Goal: Information Seeking & Learning: Learn about a topic

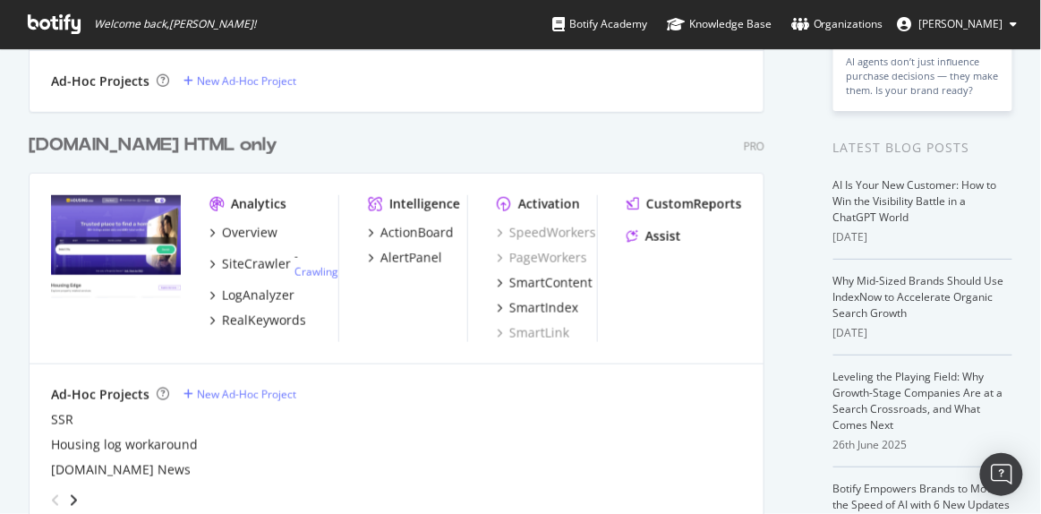
scroll to position [346, 0]
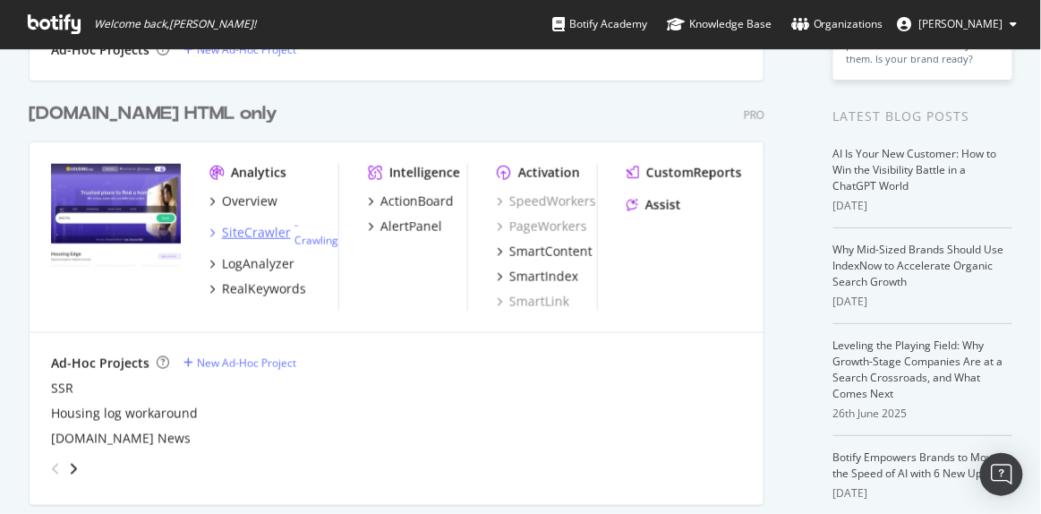
click at [265, 227] on div "SiteCrawler" at bounding box center [256, 233] width 69 height 18
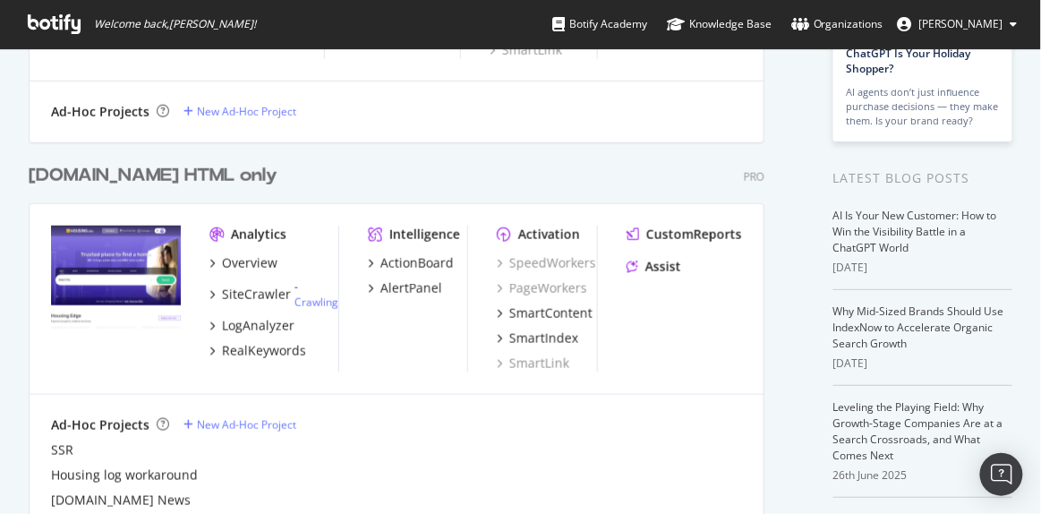
scroll to position [307, 0]
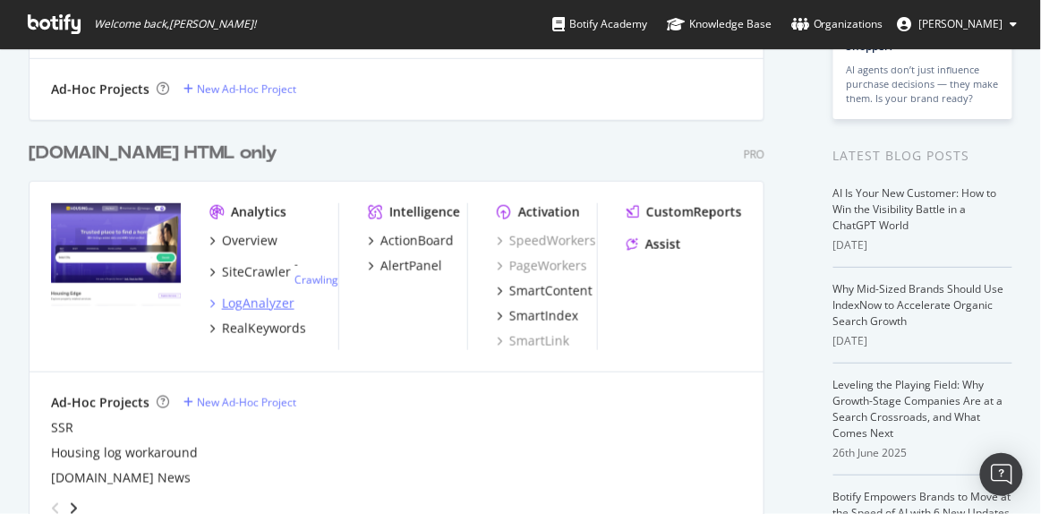
click at [266, 304] on div "LogAnalyzer" at bounding box center [258, 304] width 73 height 18
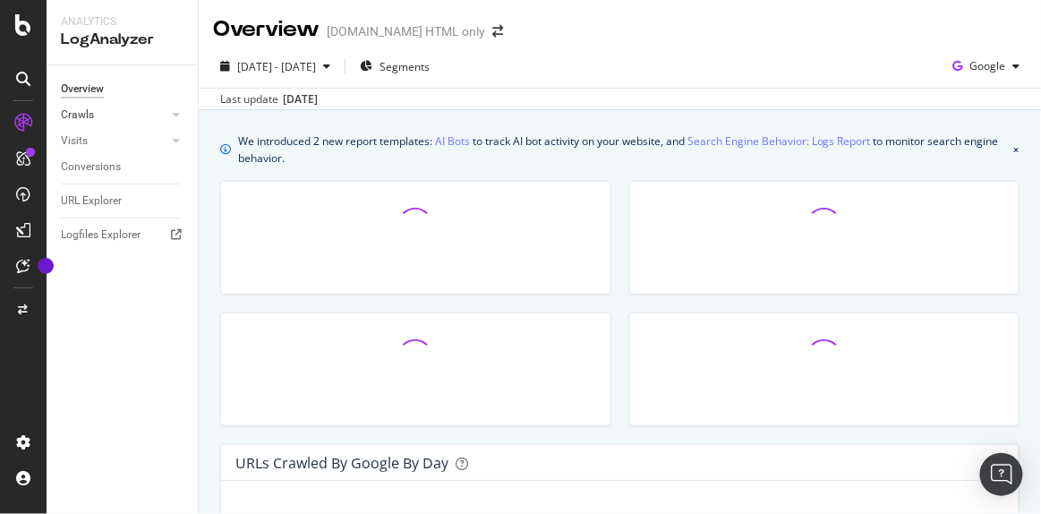
click at [95, 115] on link "Crawls" at bounding box center [114, 115] width 107 height 19
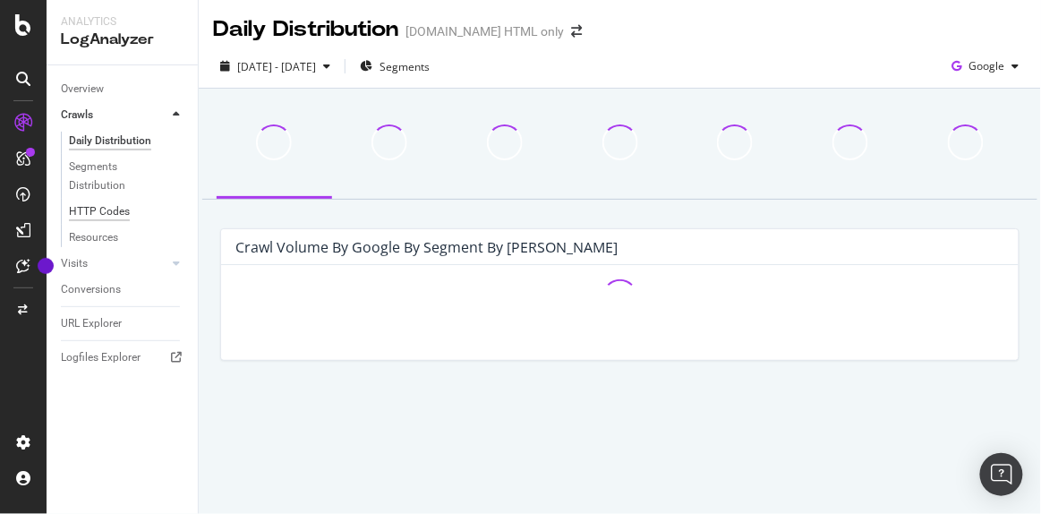
click at [106, 216] on div "HTTP Codes" at bounding box center [99, 211] width 61 height 19
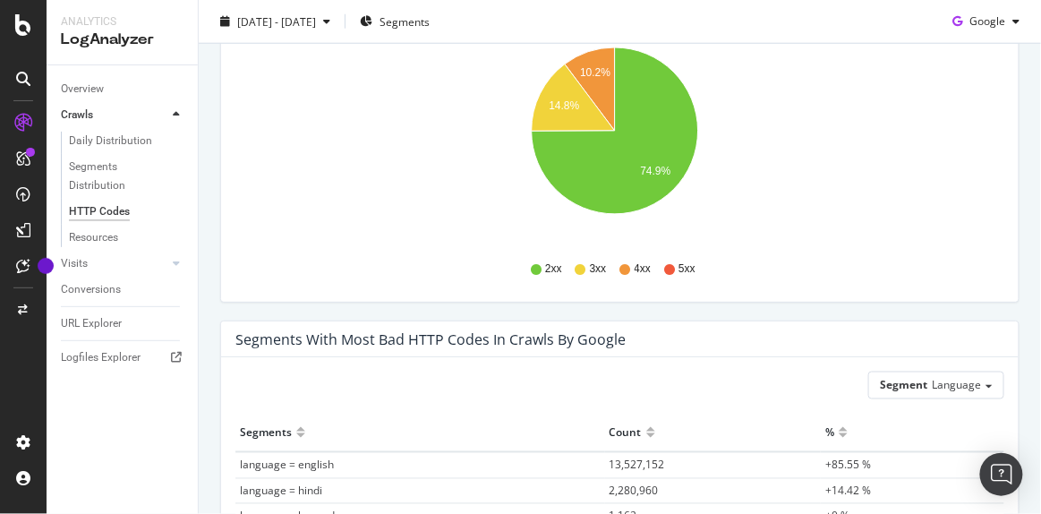
scroll to position [431, 0]
click at [79, 132] on div "Daily Distribution" at bounding box center [110, 141] width 83 height 19
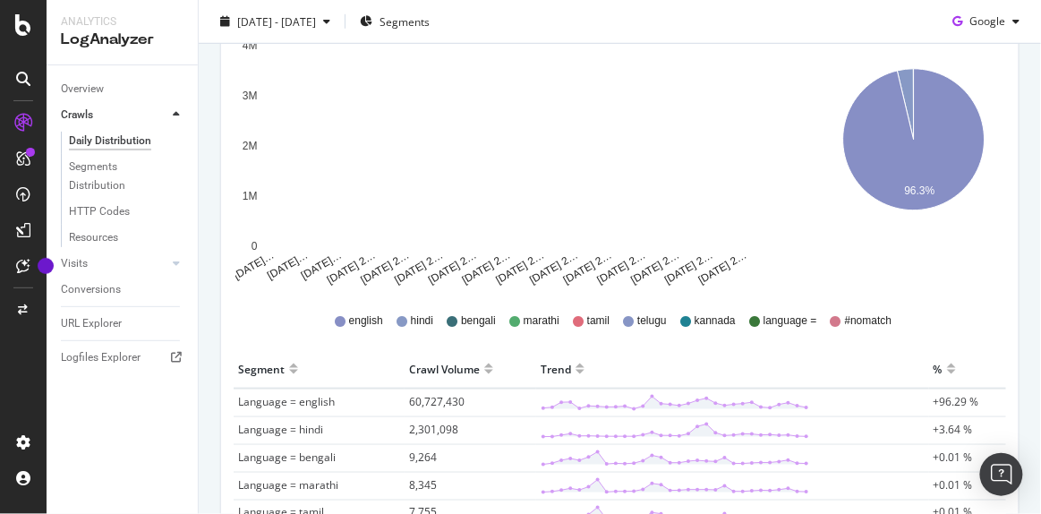
scroll to position [568, 0]
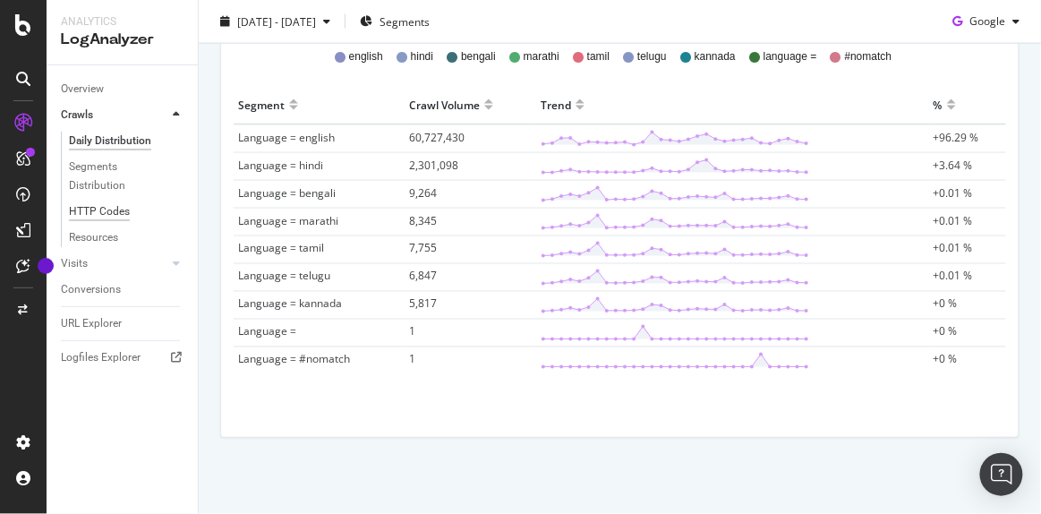
click at [92, 217] on div "HTTP Codes" at bounding box center [99, 211] width 61 height 19
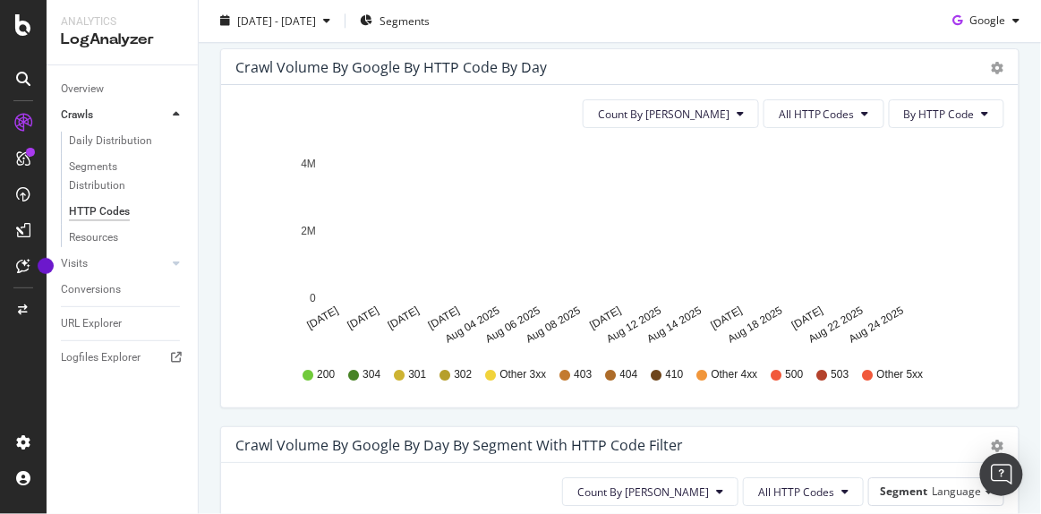
scroll to position [1080, 0]
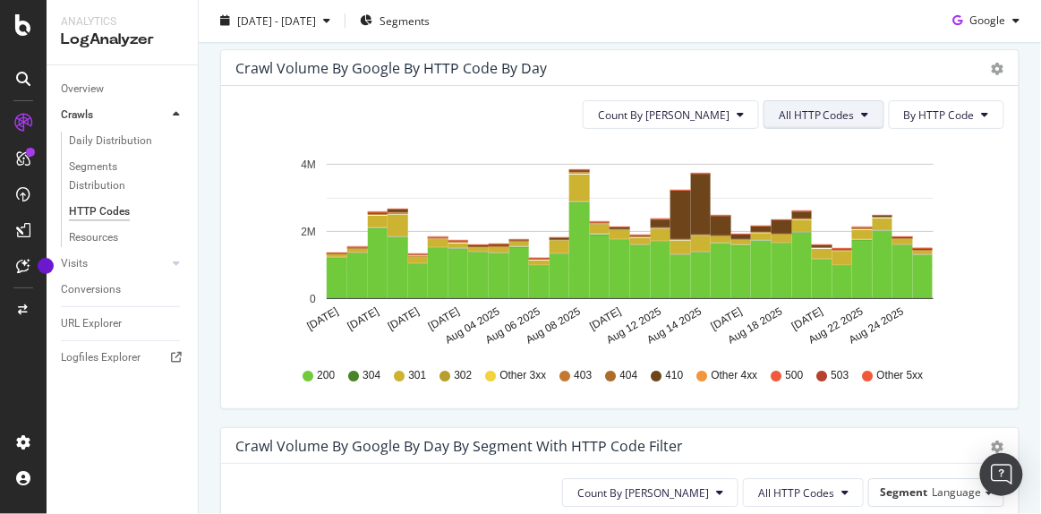
click at [808, 100] on button "All HTTP Codes" at bounding box center [824, 114] width 121 height 29
click at [696, 429] on div "Crawl Volume by google by Day by Segment with HTTP Code Filter Timeline (by Val…" at bounding box center [620, 446] width 798 height 36
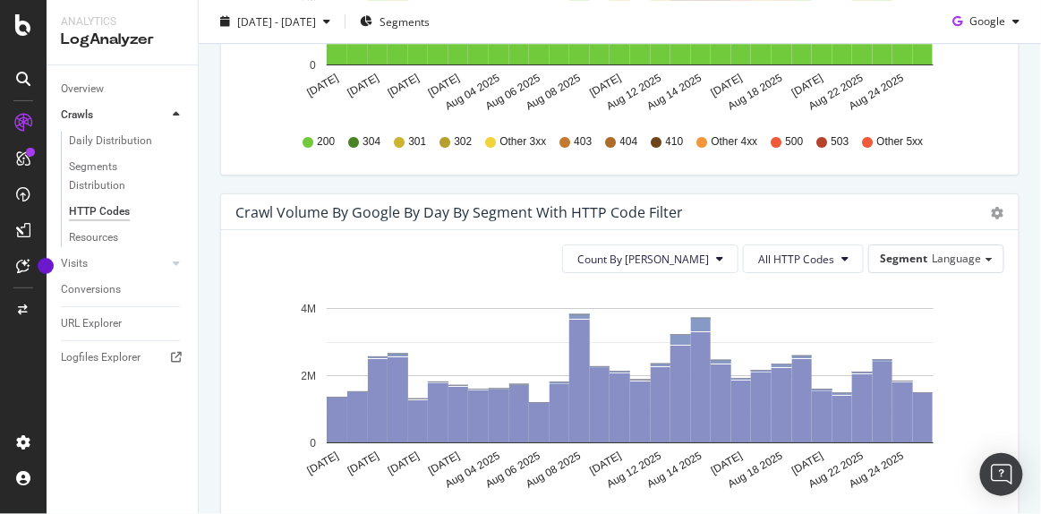
scroll to position [1321, 0]
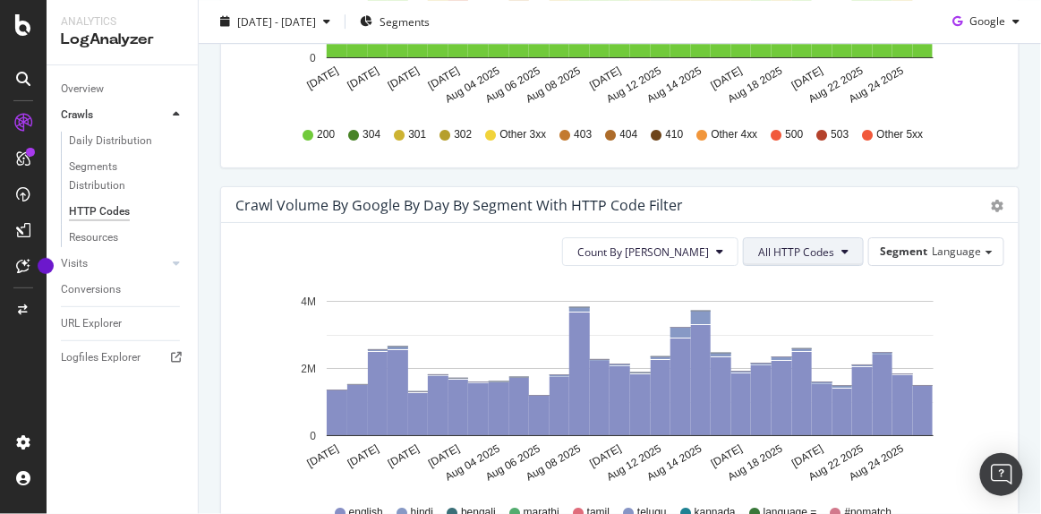
click at [793, 248] on span "All HTTP Codes" at bounding box center [796, 251] width 76 height 15
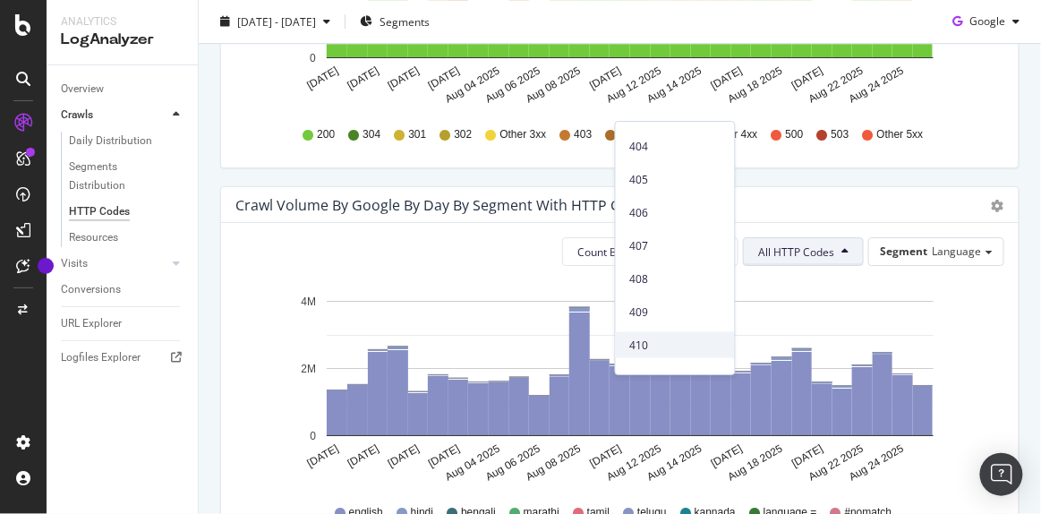
scroll to position [588, 0]
click at [646, 286] on span "410" at bounding box center [675, 283] width 90 height 16
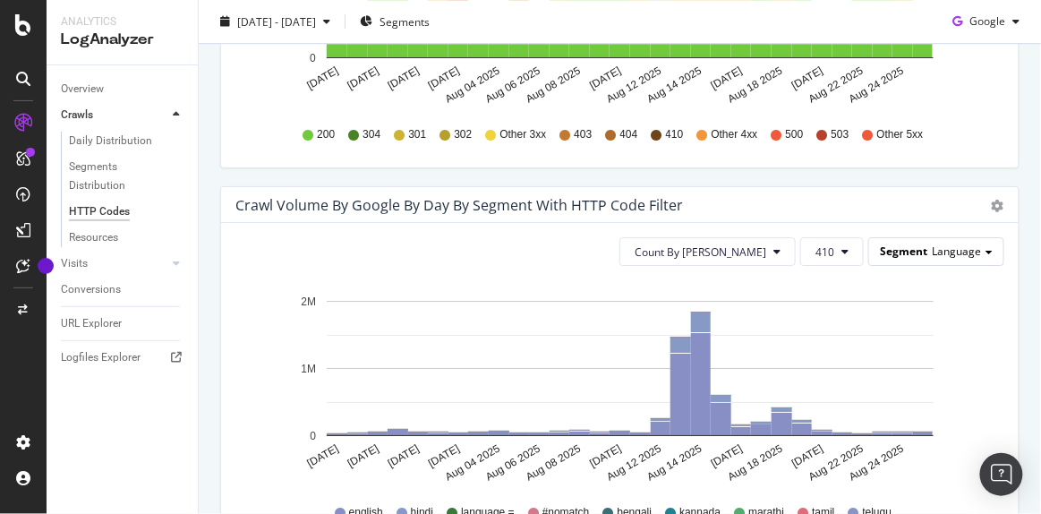
click at [948, 244] on span "Language" at bounding box center [956, 251] width 49 height 15
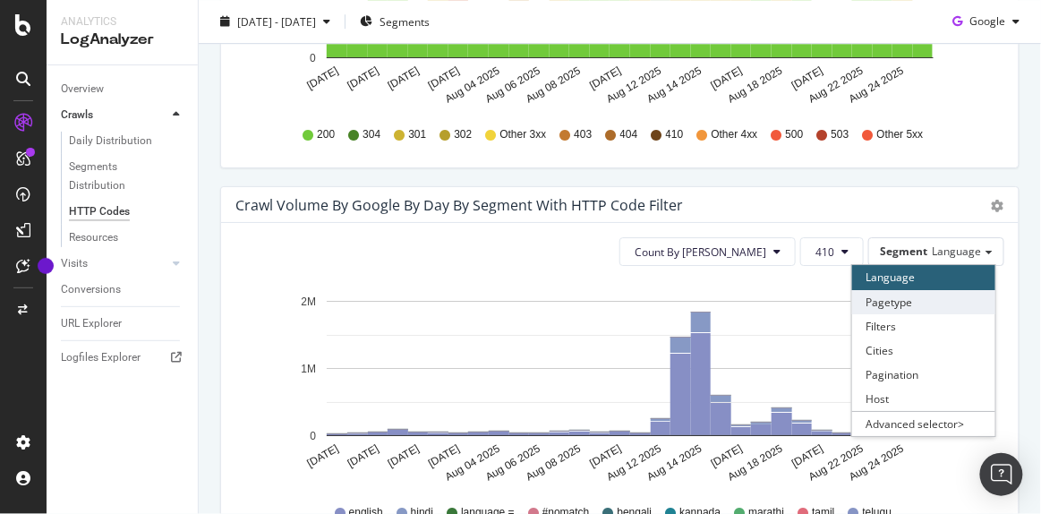
click at [896, 292] on div "Pagetype" at bounding box center [923, 302] width 143 height 24
